Goal: Use online tool/utility

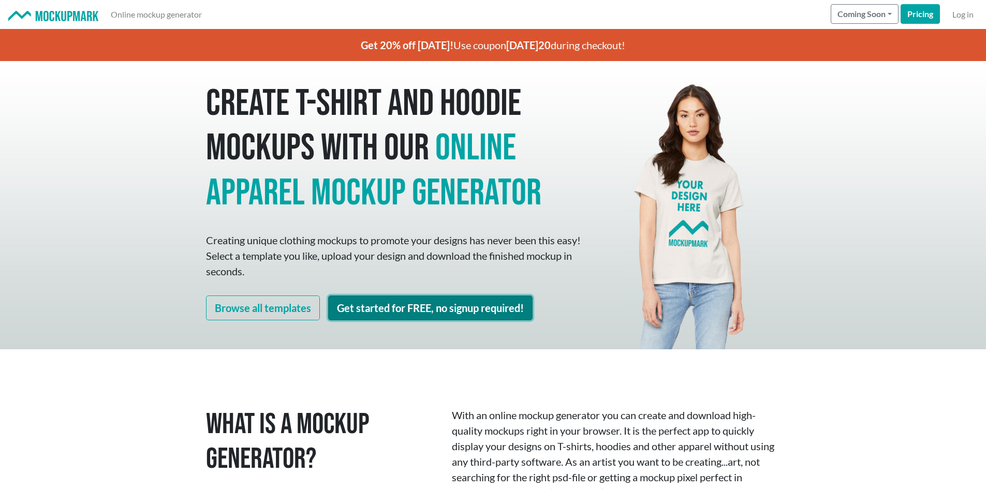
click at [453, 310] on link "Get started for FREE, no signup required!" at bounding box center [430, 308] width 204 height 25
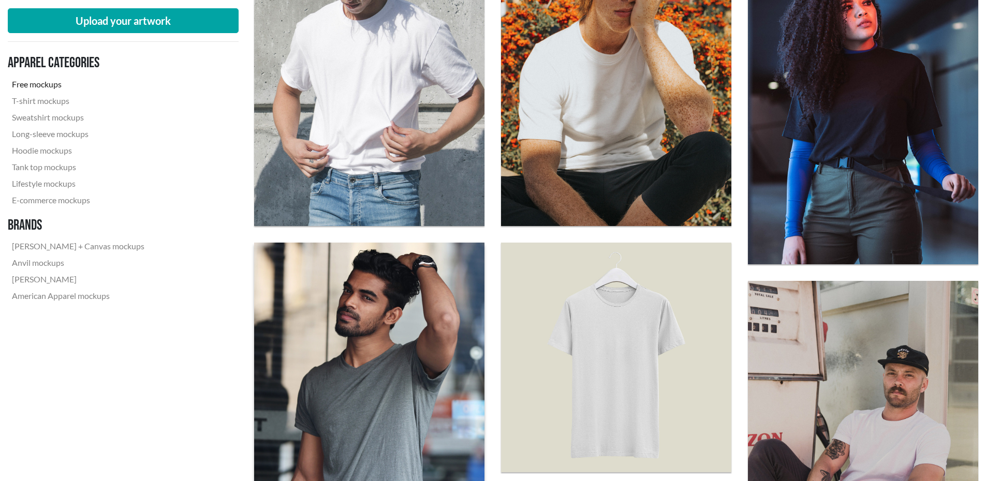
scroll to position [518, 0]
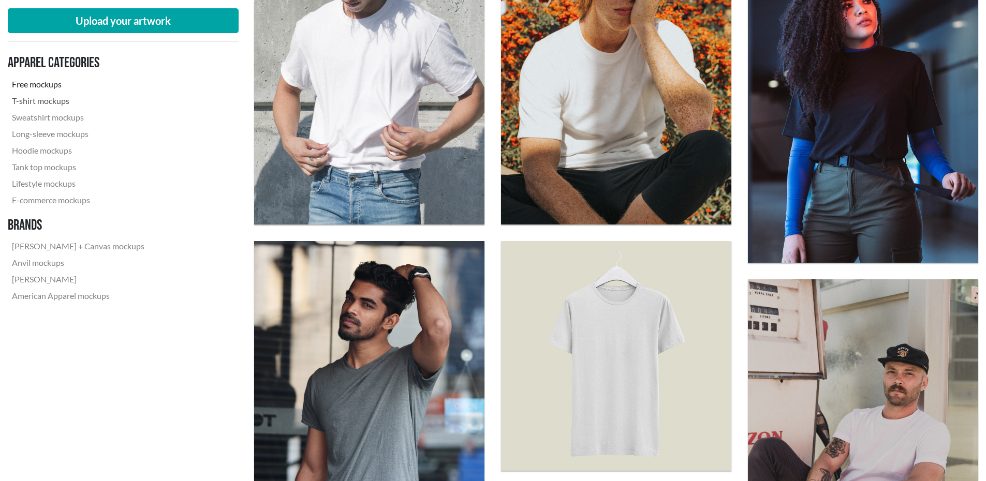
click at [27, 99] on link "T-shirt mockups" at bounding box center [78, 101] width 141 height 17
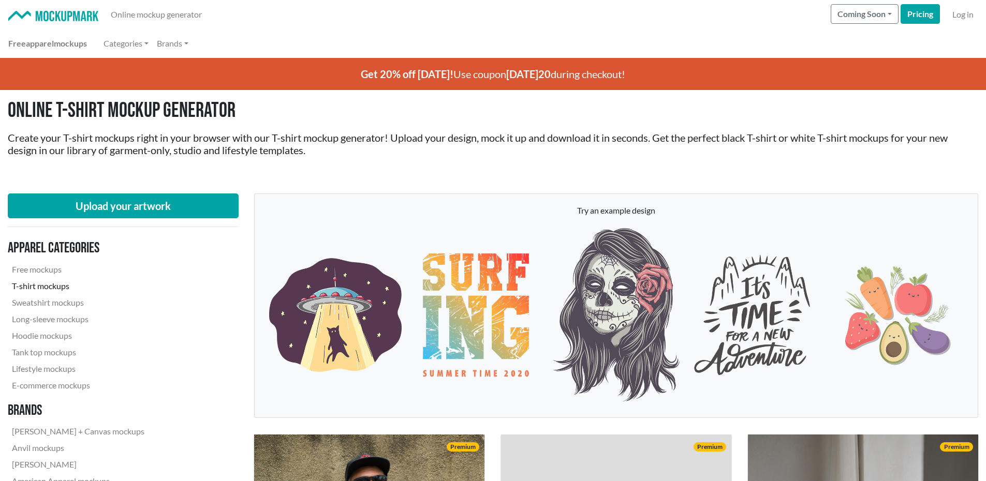
scroll to position [421, 0]
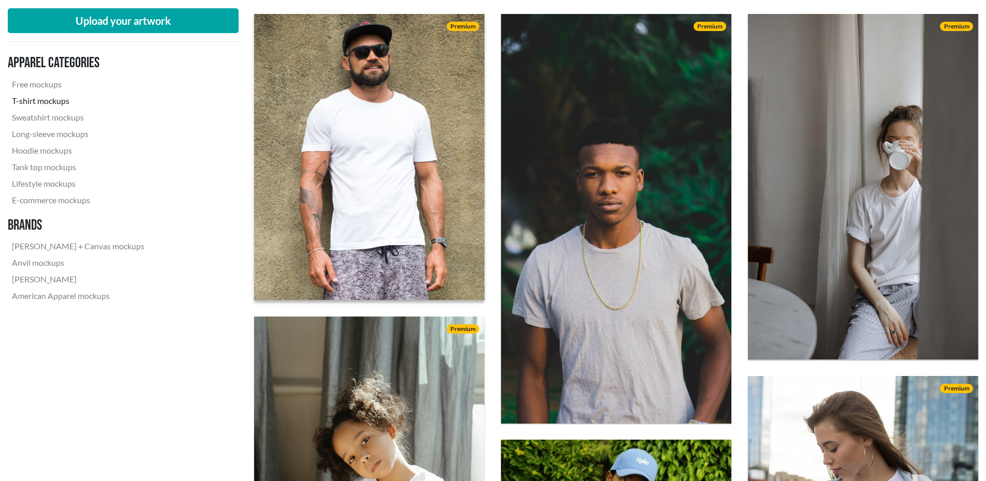
click at [439, 125] on img at bounding box center [369, 157] width 253 height 315
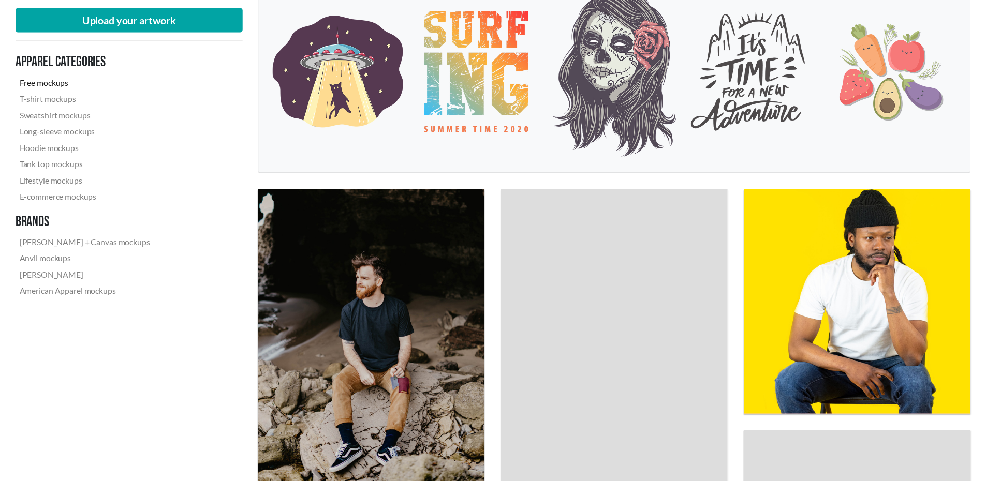
scroll to position [3052, 0]
